Goal: Information Seeking & Learning: Learn about a topic

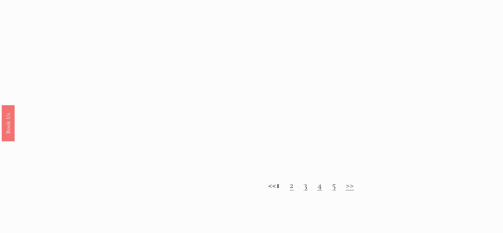
scroll to position [695, 0]
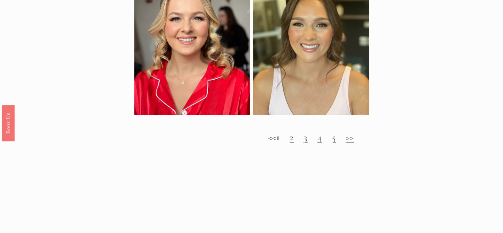
click at [353, 143] on h2 "<< 1 2 3 4 5 >>" at bounding box center [311, 137] width 354 height 11
click at [354, 143] on link ">>" at bounding box center [350, 136] width 8 height 11
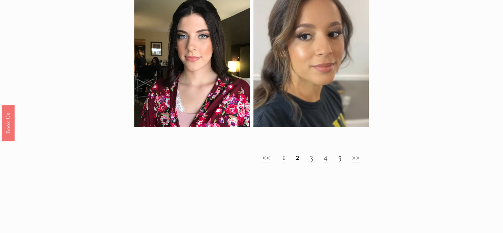
scroll to position [628, 0]
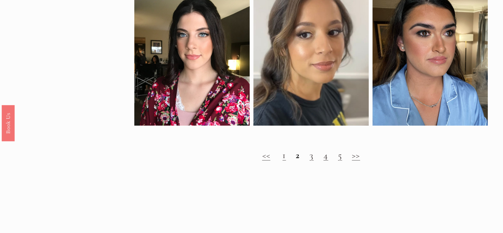
click at [356, 160] on link ">>" at bounding box center [356, 154] width 8 height 11
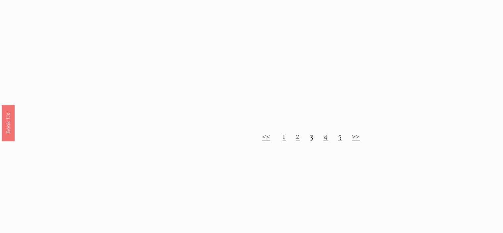
scroll to position [695, 0]
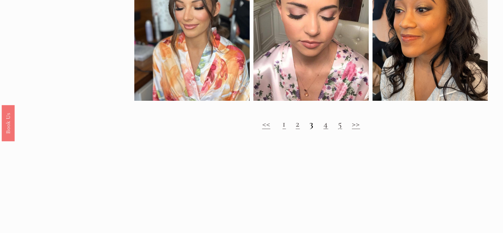
click at [355, 129] on link ">>" at bounding box center [356, 123] width 8 height 11
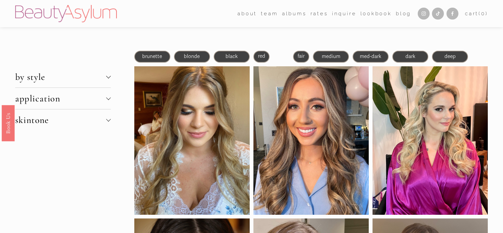
click at [153, 57] on span "brunette" at bounding box center [152, 56] width 20 height 6
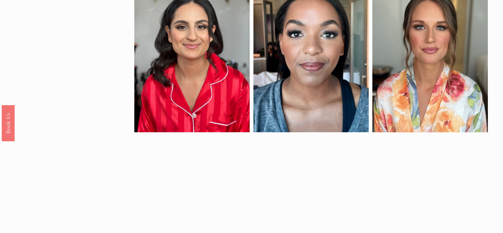
scroll to position [397, 0]
